Goal: Task Accomplishment & Management: Use online tool/utility

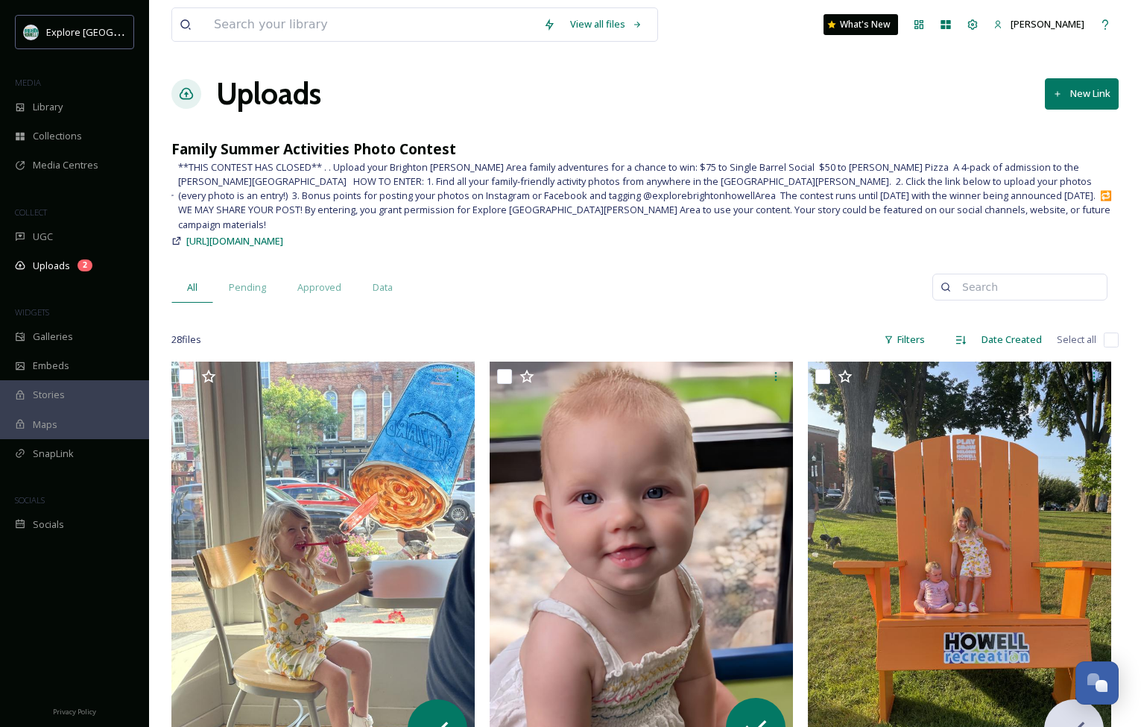
scroll to position [78, 0]
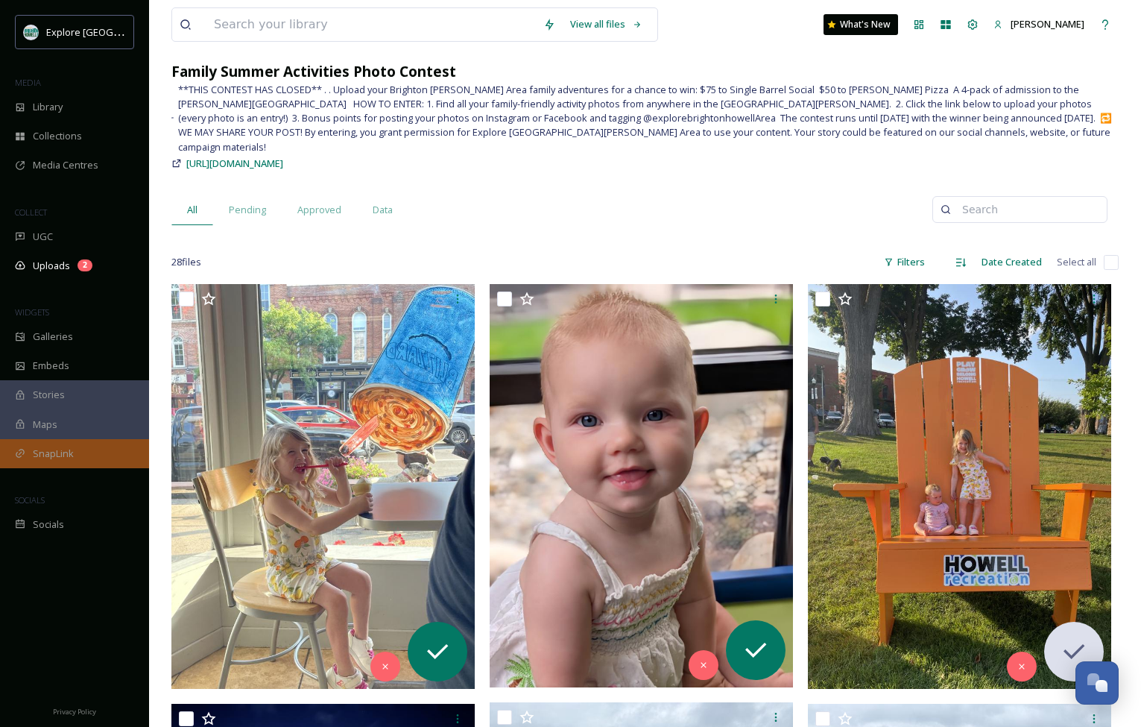
click at [45, 461] on div "SnapLink" at bounding box center [74, 453] width 149 height 29
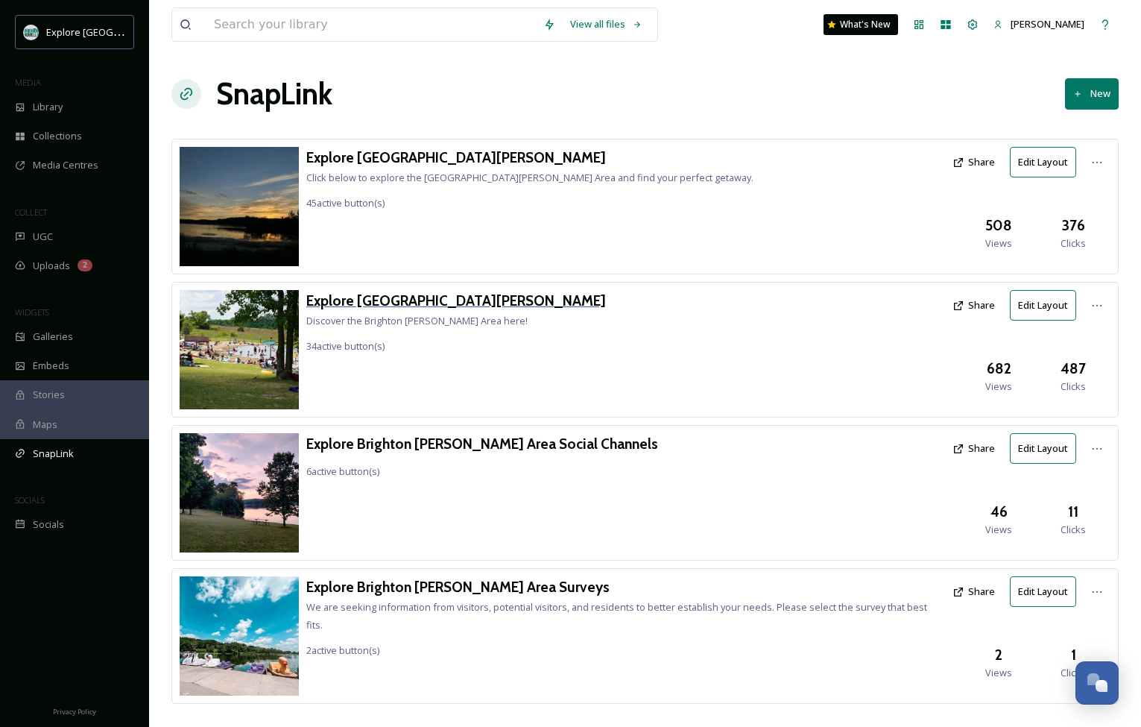
click at [375, 298] on h3 "Explore [GEOGRAPHIC_DATA][PERSON_NAME]" at bounding box center [456, 301] width 300 height 22
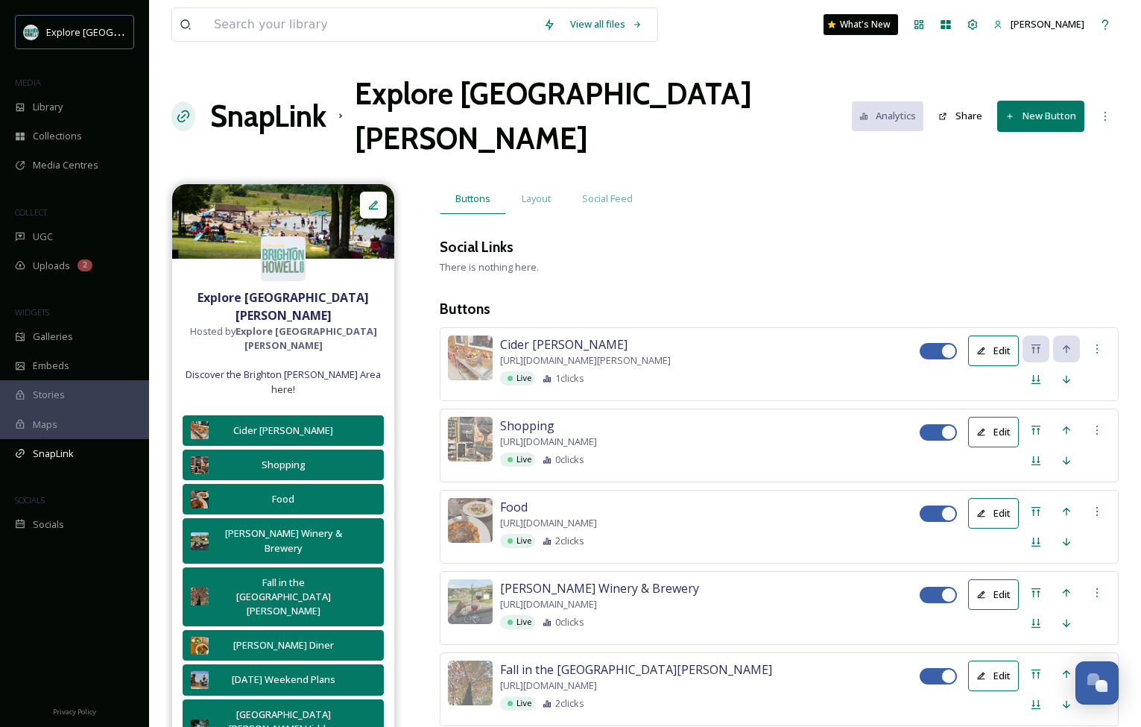
click at [1033, 101] on button "New Button" at bounding box center [1040, 116] width 87 height 31
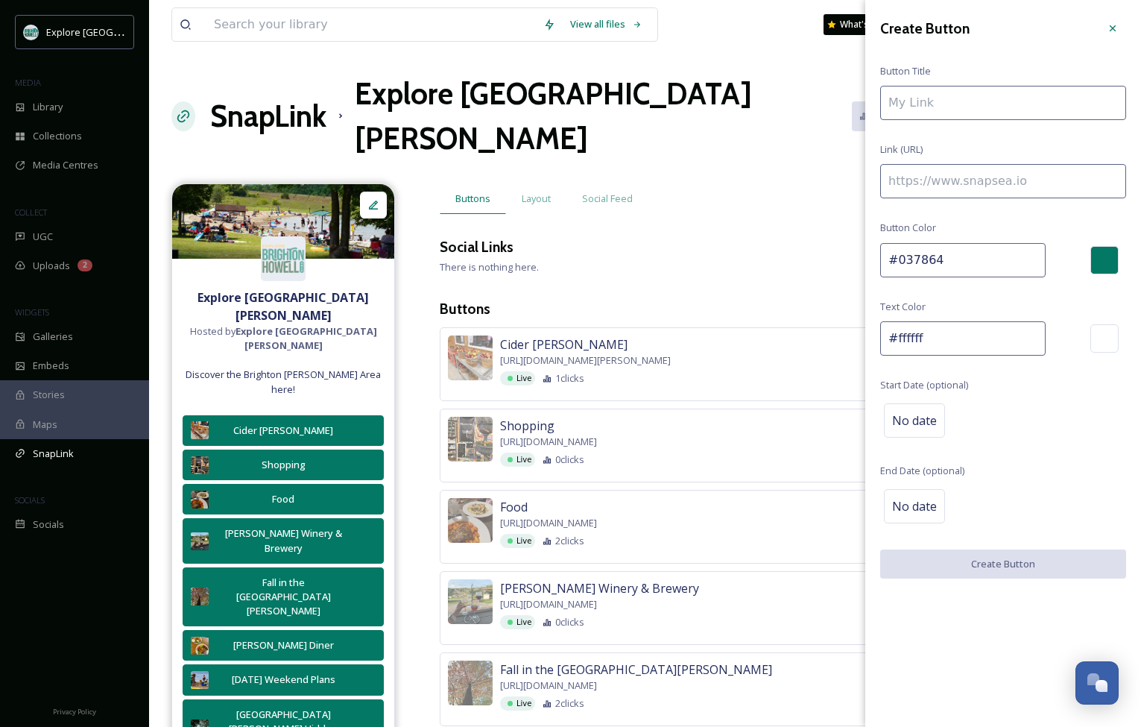
click at [970, 185] on input at bounding box center [1003, 181] width 246 height 34
paste input "To enrich screen reader interactions, please activate Accessibility in Grammarl…"
drag, startPoint x: 969, startPoint y: 180, endPoint x: 784, endPoint y: 181, distance: 184.8
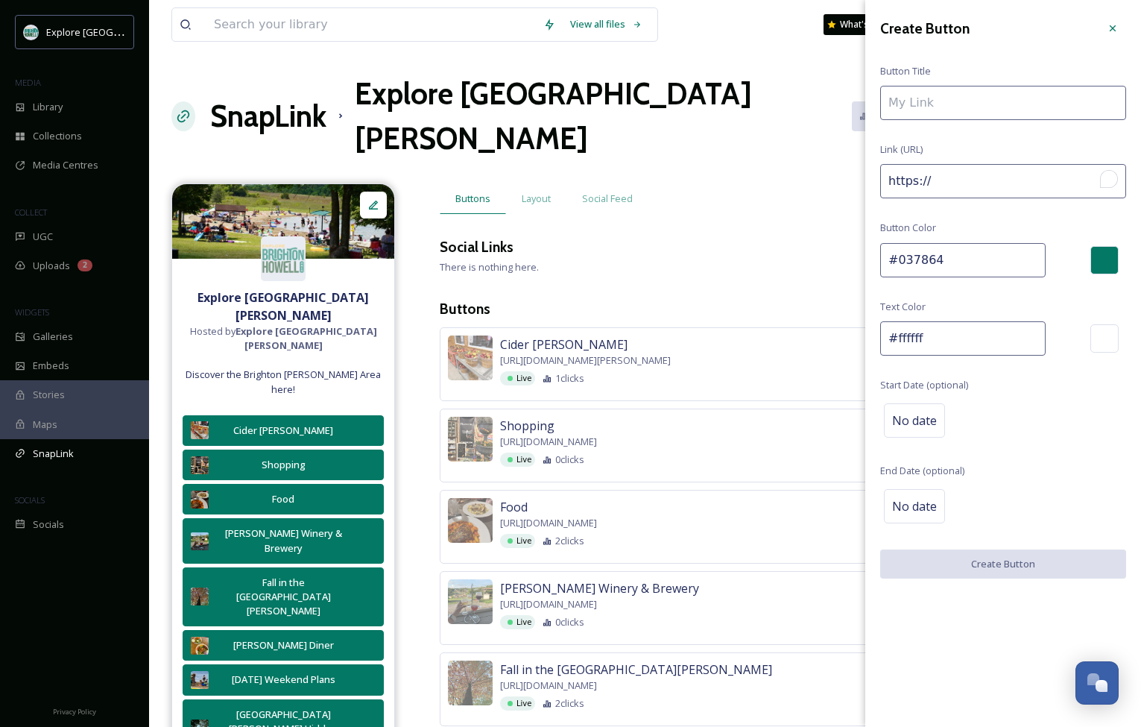
drag, startPoint x: 982, startPoint y: 187, endPoint x: 852, endPoint y: 173, distance: 130.4
click at [971, 183] on input "https://" at bounding box center [1003, 181] width 246 height 34
paste input "[DOMAIN_NAME][URL][PERSON_NAME]"
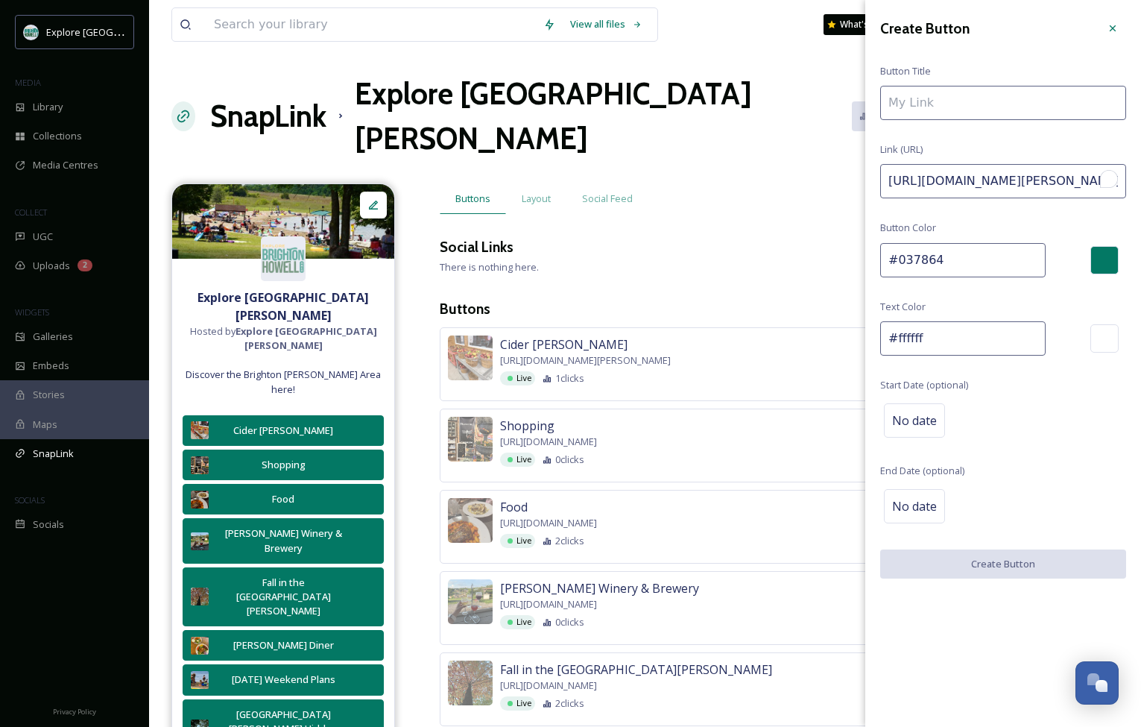
scroll to position [0, 694]
drag, startPoint x: 912, startPoint y: 181, endPoint x: 701, endPoint y: 181, distance: 211.7
type input "[URL][DOMAIN_NAME][PERSON_NAME]"
click at [958, 107] on input at bounding box center [1003, 103] width 246 height 34
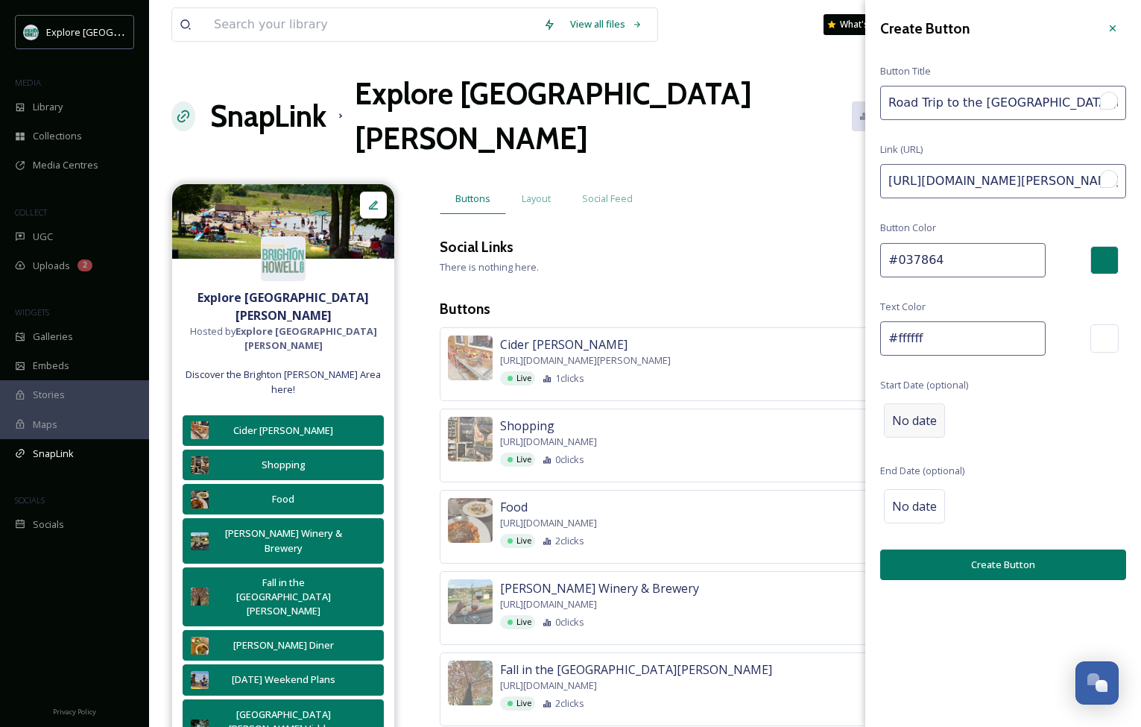
type input "Road Trip to the [GEOGRAPHIC_DATA][PERSON_NAME]"
click at [914, 421] on span "No date" at bounding box center [914, 420] width 45 height 18
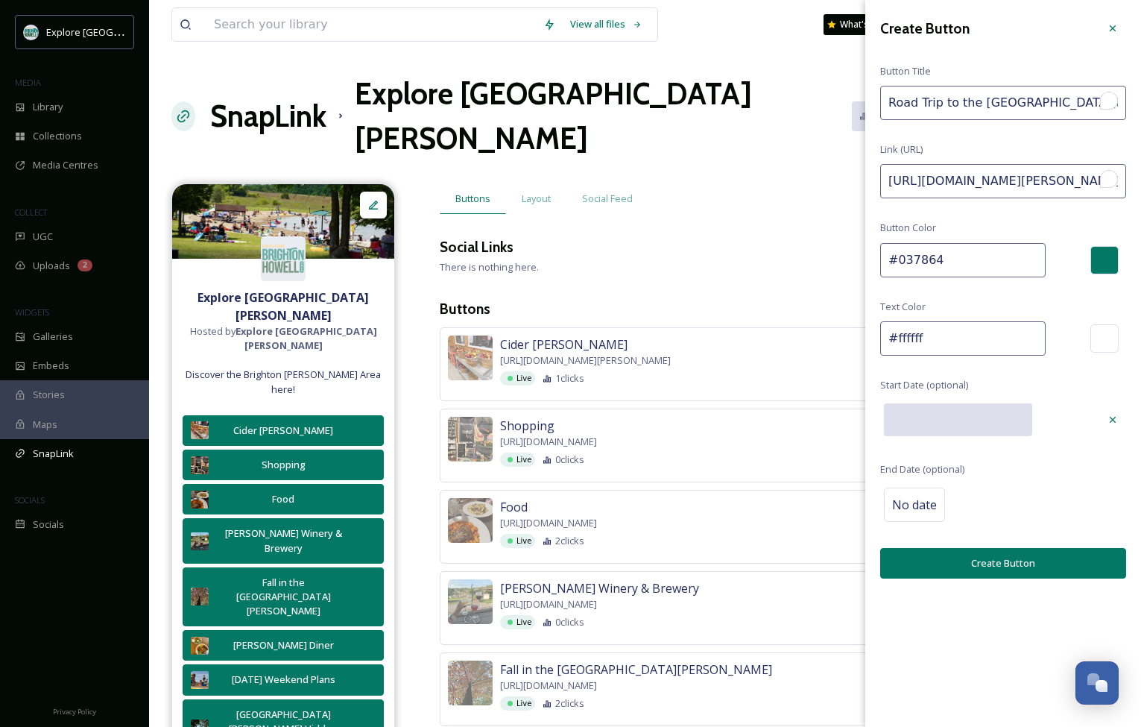
click at [947, 435] on div at bounding box center [987, 419] width 215 height 40
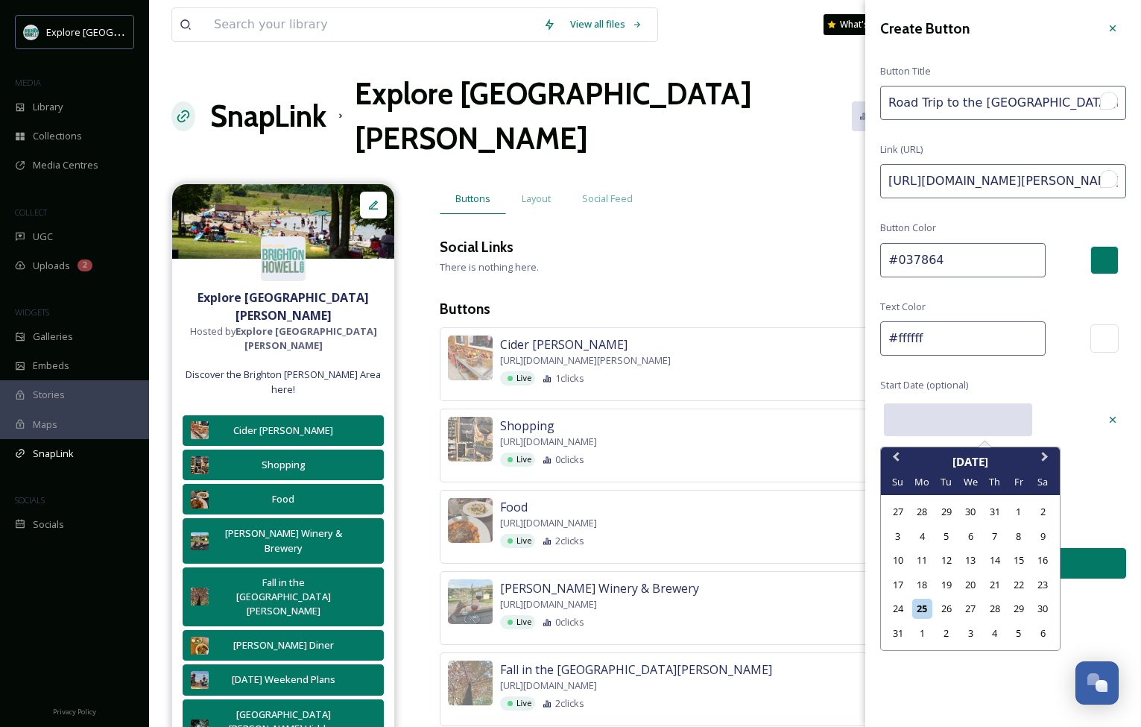
click at [946, 417] on input "text" at bounding box center [958, 419] width 148 height 33
click at [949, 609] on div "26" at bounding box center [946, 608] width 20 height 20
type input "[DATE]"
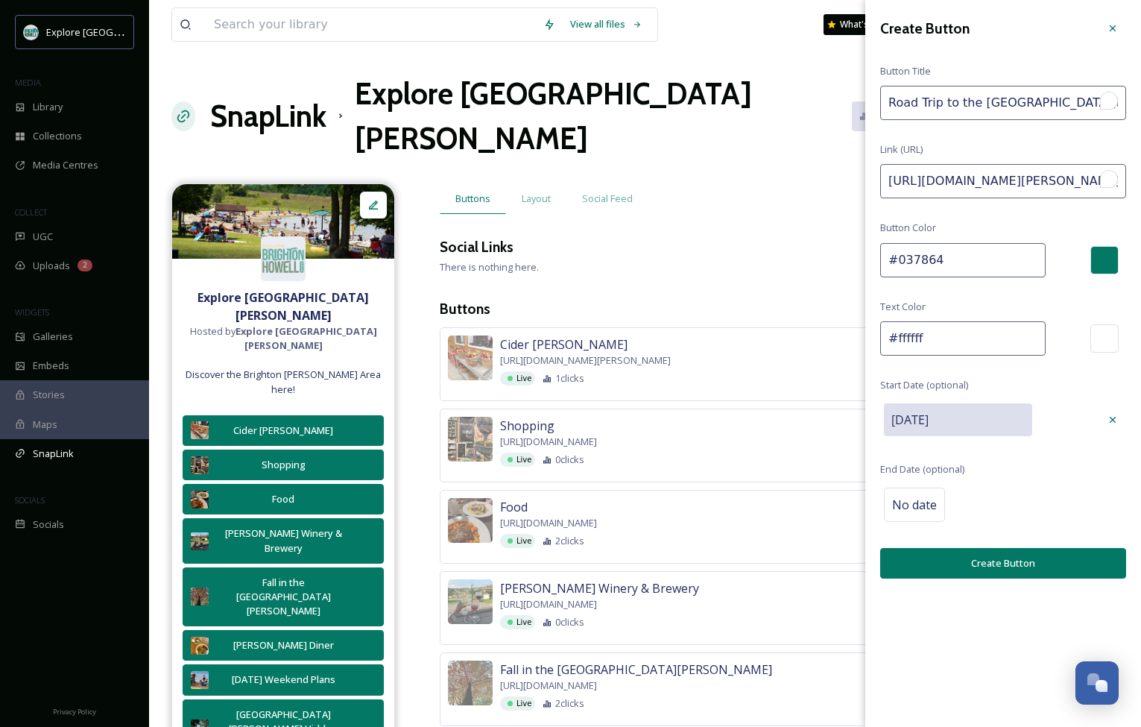
click at [957, 563] on button "Create Button" at bounding box center [1003, 563] width 246 height 31
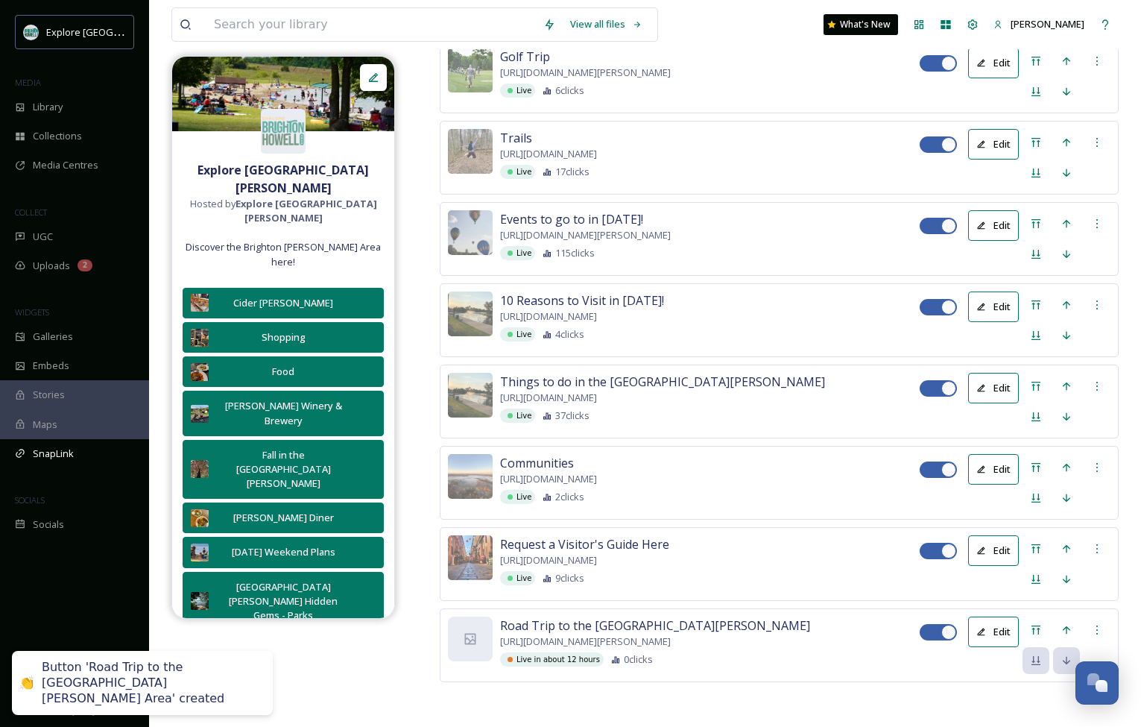
scroll to position [2783, 0]
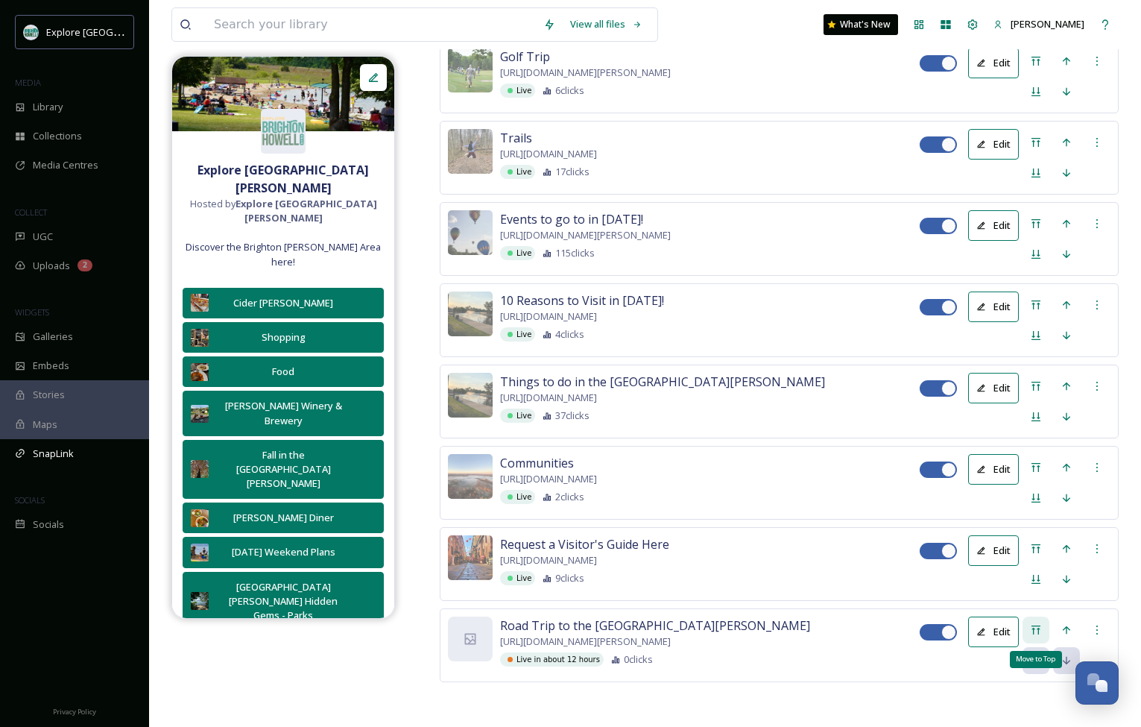
click at [1031, 616] on div "Move to Top" at bounding box center [1036, 629] width 27 height 27
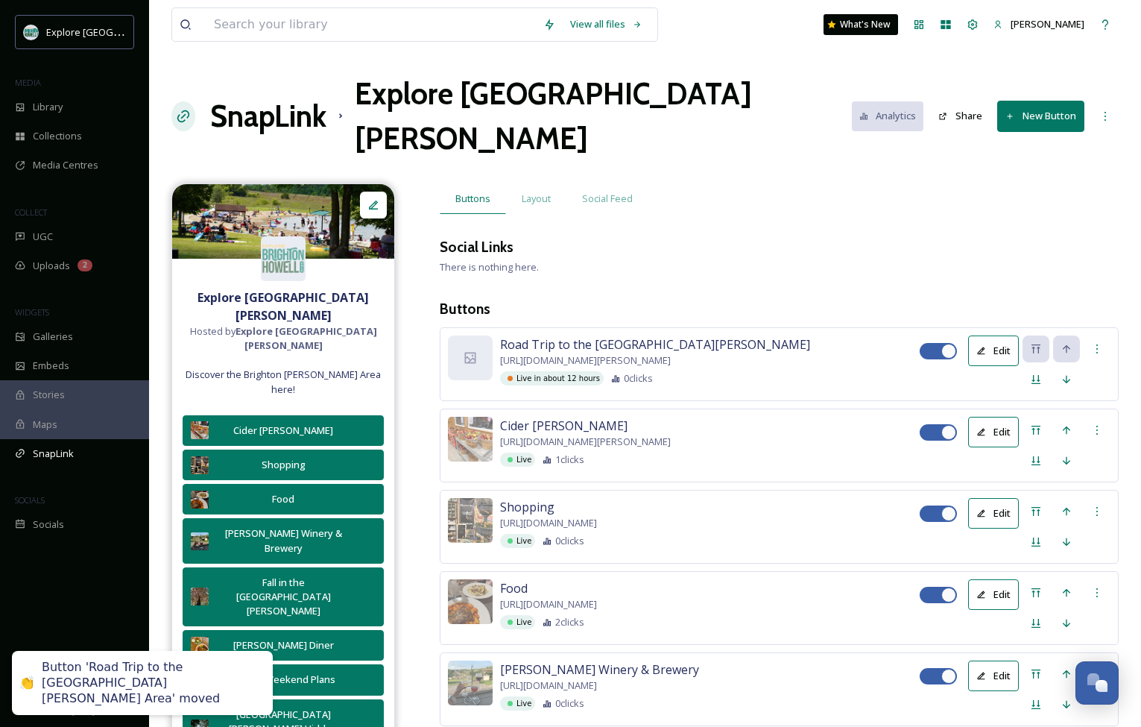
scroll to position [0, 0]
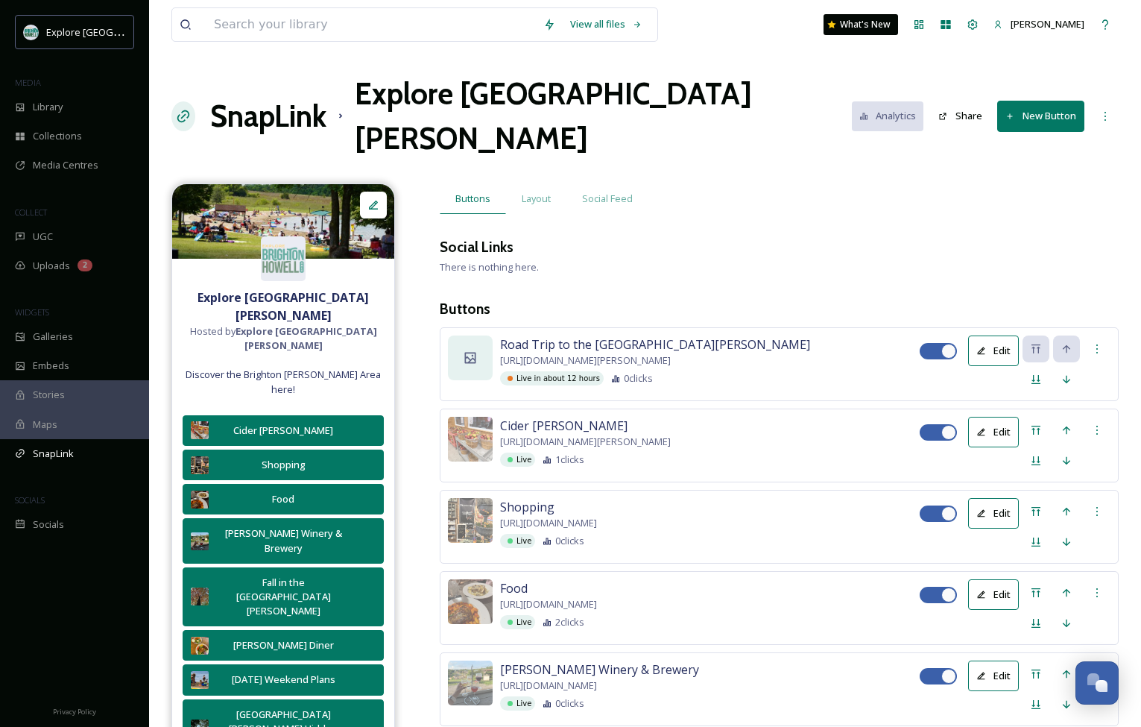
click at [470, 350] on icon at bounding box center [470, 357] width 15 height 15
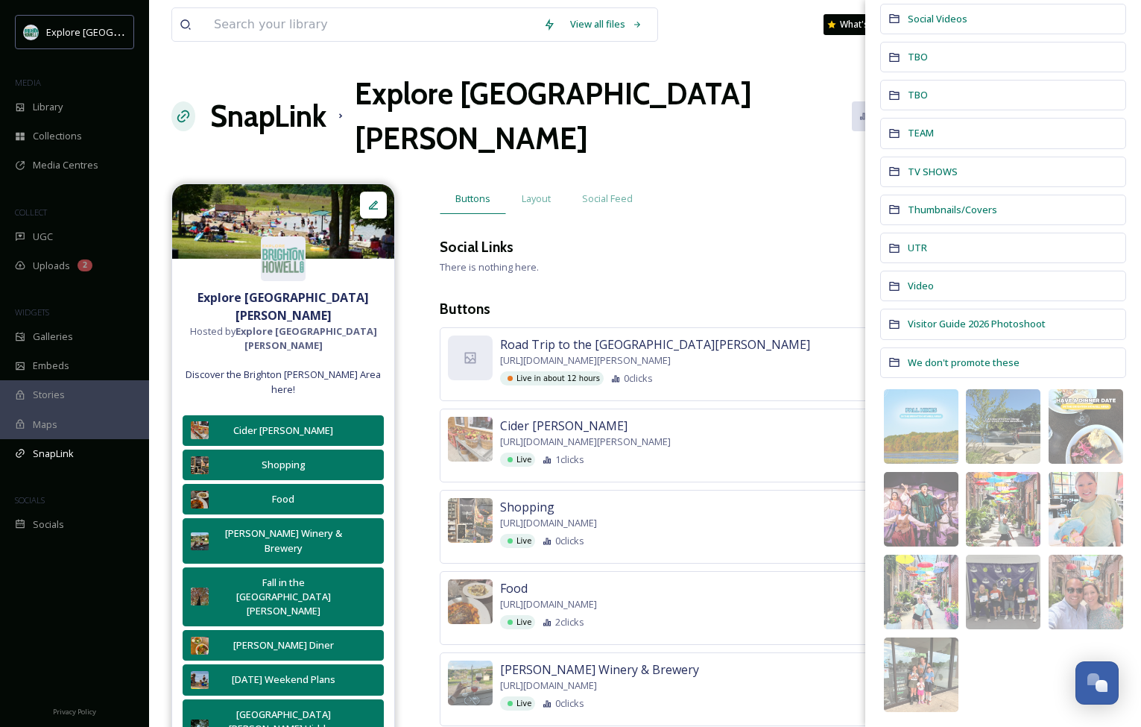
scroll to position [1078, 0]
click at [1005, 429] on span "image/jpeg" at bounding box center [992, 434] width 39 height 10
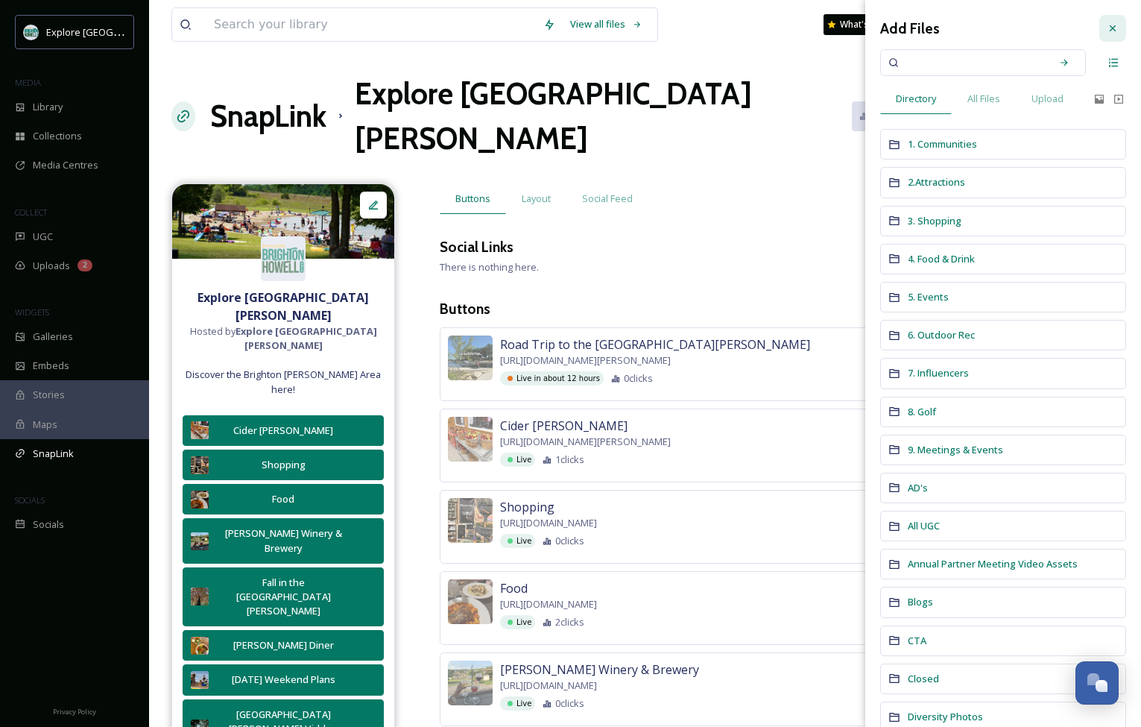
scroll to position [0, 0]
click at [1111, 29] on icon at bounding box center [1113, 28] width 12 height 12
